Goal: Task Accomplishment & Management: Use online tool/utility

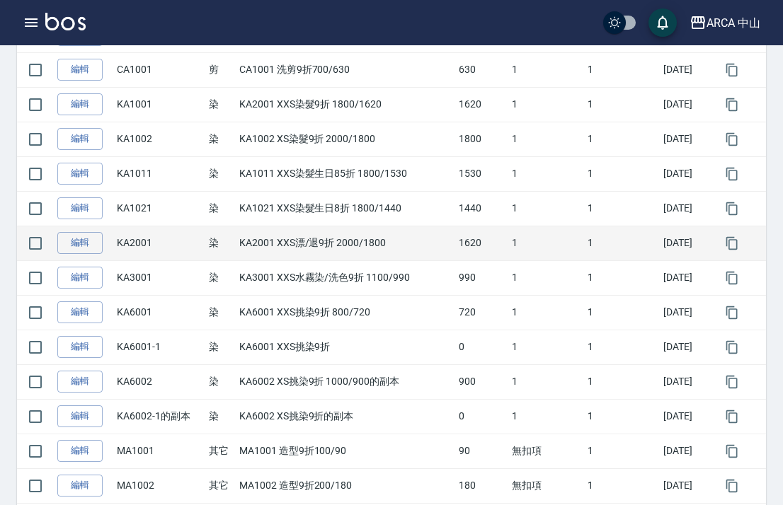
scroll to position [1189, 0]
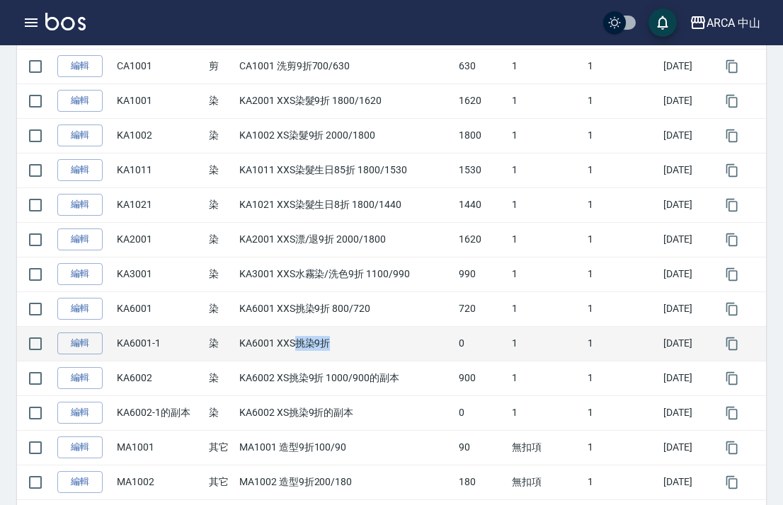
drag, startPoint x: 297, startPoint y: 340, endPoint x: 354, endPoint y: 339, distance: 56.6
click at [355, 339] on td "KA6001 XXS挑染9折" at bounding box center [345, 343] width 219 height 35
click at [354, 339] on td "KA6001 XXS挑染9折" at bounding box center [345, 343] width 219 height 35
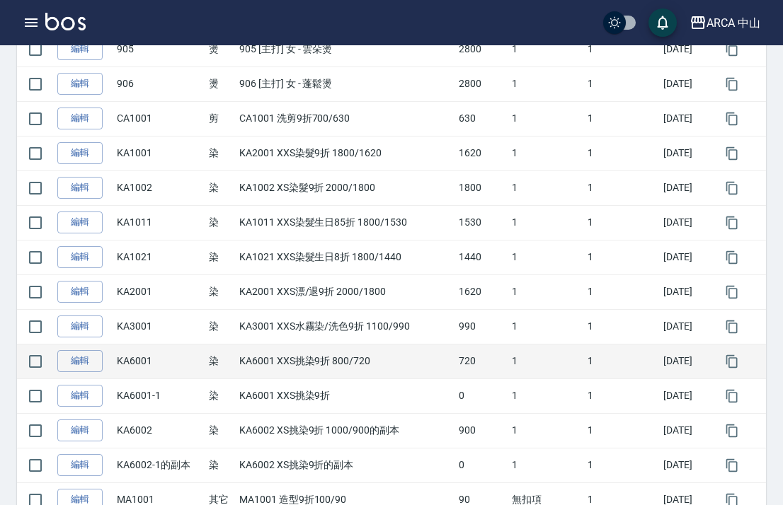
scroll to position [1145, 0]
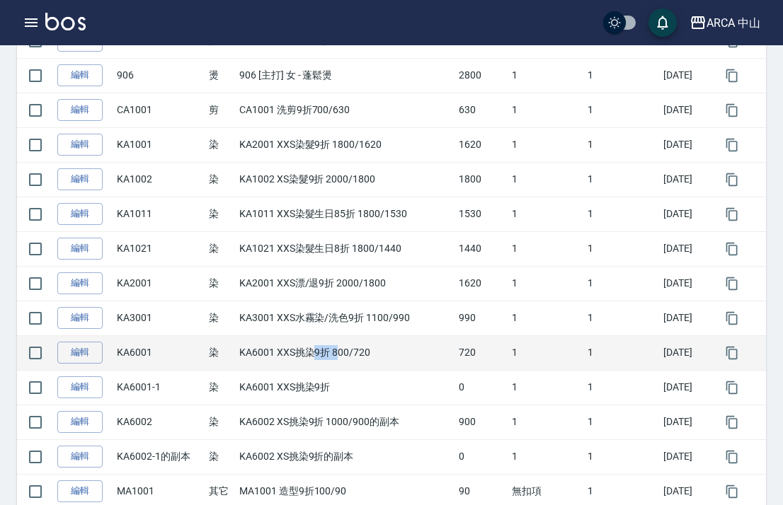
drag, startPoint x: 311, startPoint y: 356, endPoint x: 341, endPoint y: 357, distance: 29.7
click at [341, 357] on td "KA6001 XXS挑染9折 800/720" at bounding box center [345, 353] width 219 height 35
drag, startPoint x: 347, startPoint y: 357, endPoint x: 373, endPoint y: 345, distance: 28.5
click at [377, 348] on td "KA6001 XXS挑染9折 800/720" at bounding box center [345, 353] width 219 height 35
click at [373, 345] on td "KA6001 XXS挑染9折 800/720" at bounding box center [345, 353] width 219 height 35
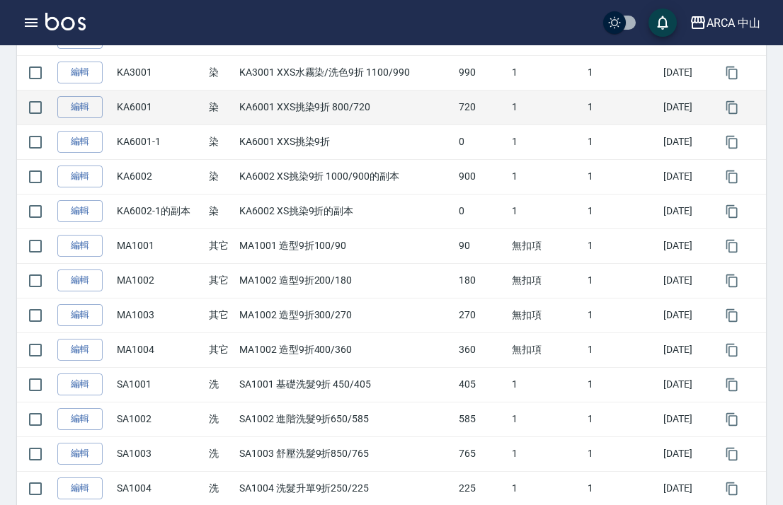
scroll to position [1494, 0]
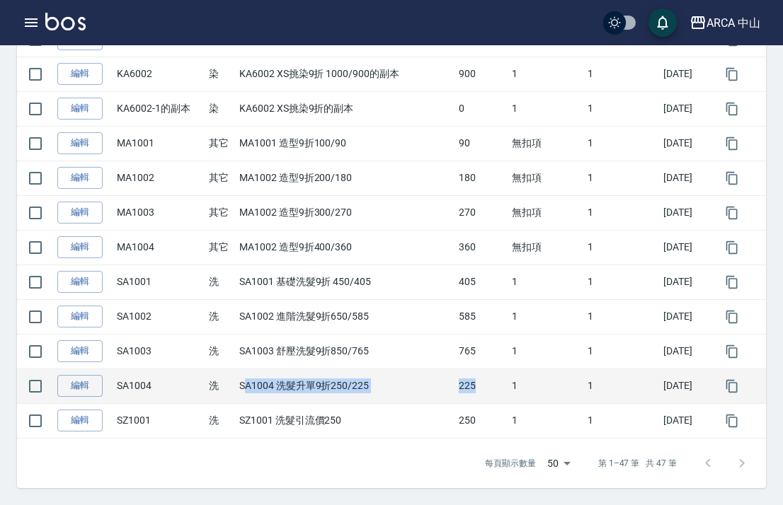
drag, startPoint x: 243, startPoint y: 387, endPoint x: 462, endPoint y: 395, distance: 218.9
click at [462, 395] on tr "編輯 SA1004 洗 SA1004 洗髮升單9折250/225 225 1 1 [DATE]" at bounding box center [391, 386] width 749 height 35
click at [318, 376] on td "SA1004 洗髮升單9折250/225" at bounding box center [345, 386] width 219 height 35
click at [328, 379] on td "SA1004 洗髮升單9折250/225" at bounding box center [345, 386] width 219 height 35
click at [67, 391] on link "編輯" at bounding box center [79, 386] width 45 height 22
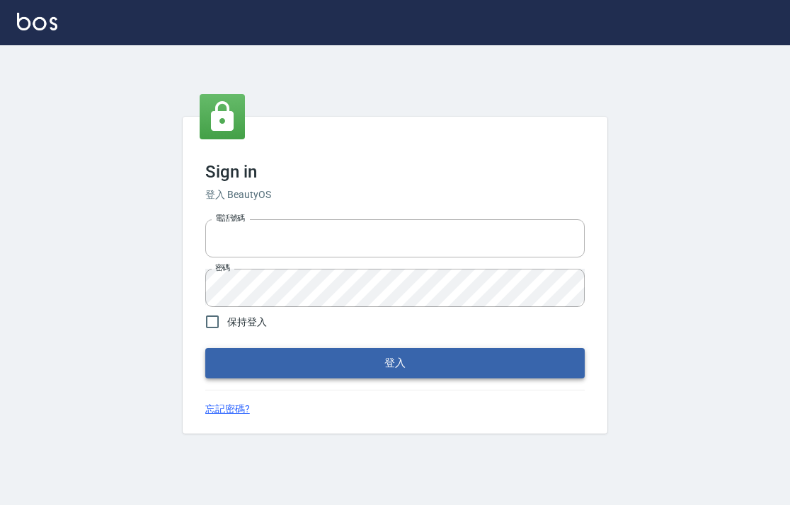
type input "0968318818"
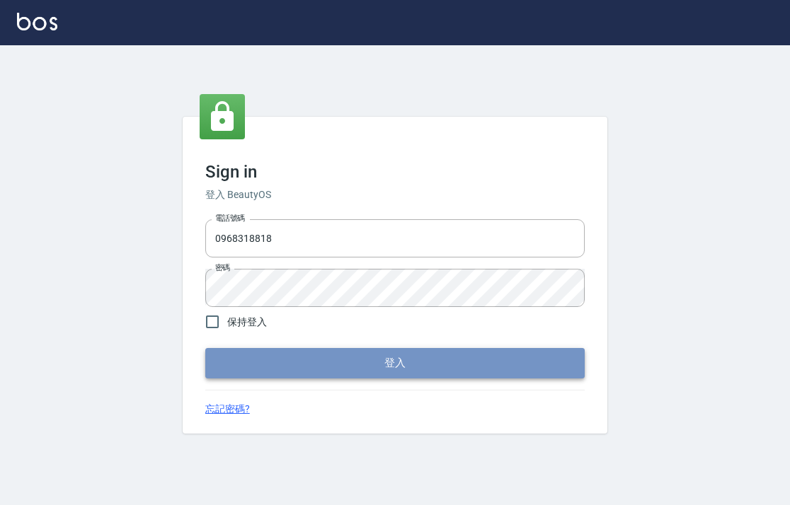
click at [280, 368] on button "登入" at bounding box center [394, 363] width 379 height 30
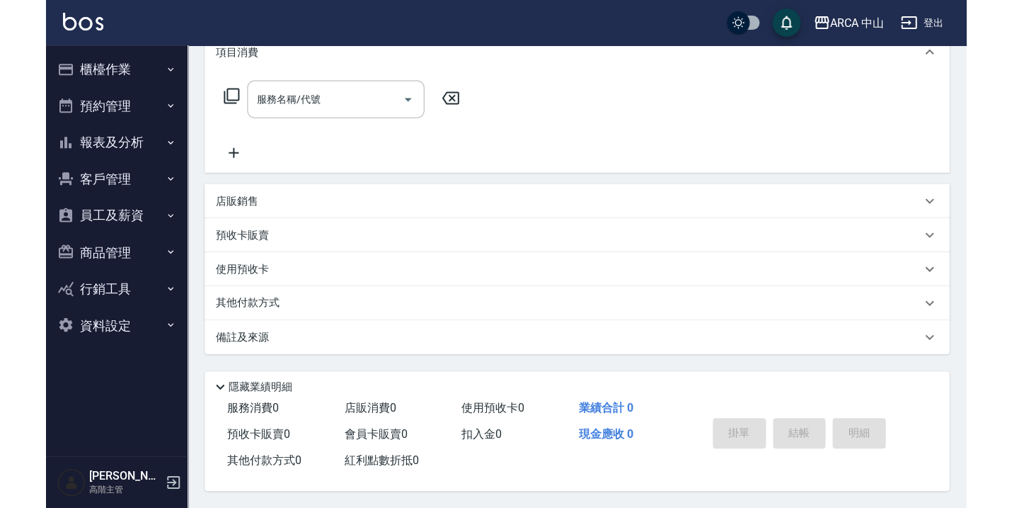
scroll to position [207, 0]
